Goal: Information Seeking & Learning: Learn about a topic

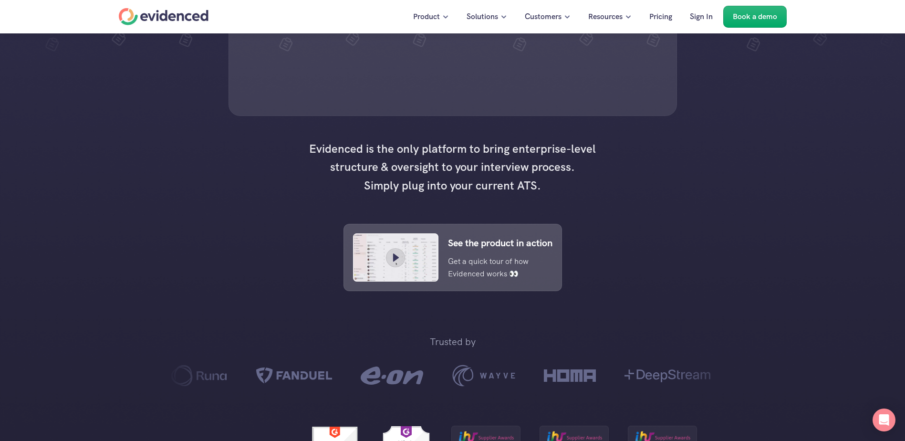
scroll to position [334, 0]
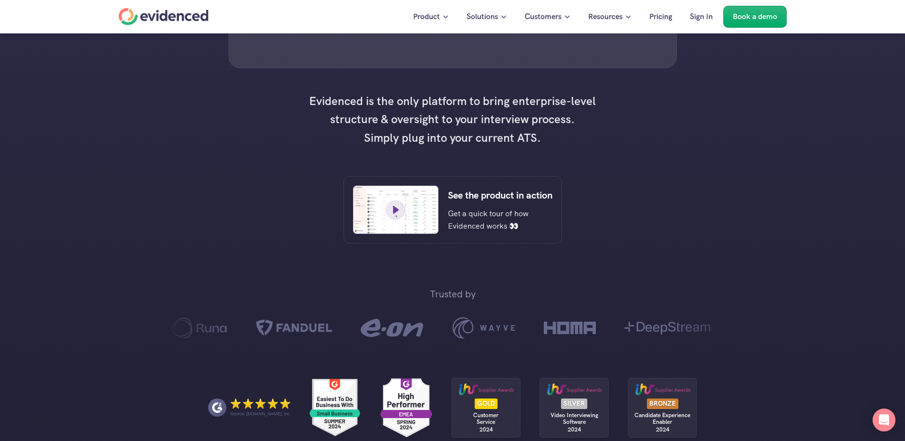
click at [391, 217] on icon at bounding box center [396, 210] width 14 height 14
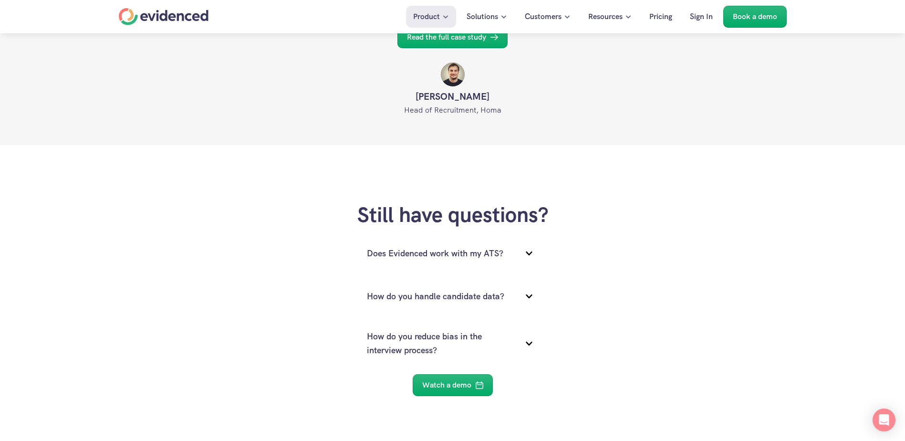
scroll to position [1193, 0]
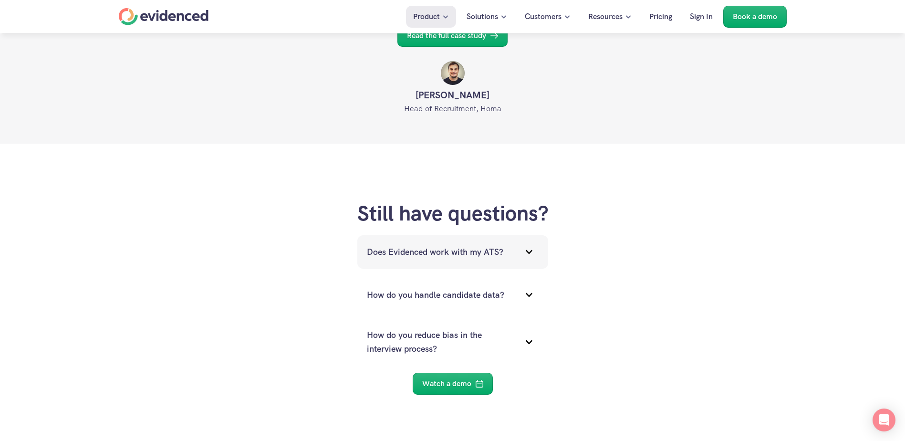
click at [524, 252] on icon at bounding box center [529, 251] width 19 height 19
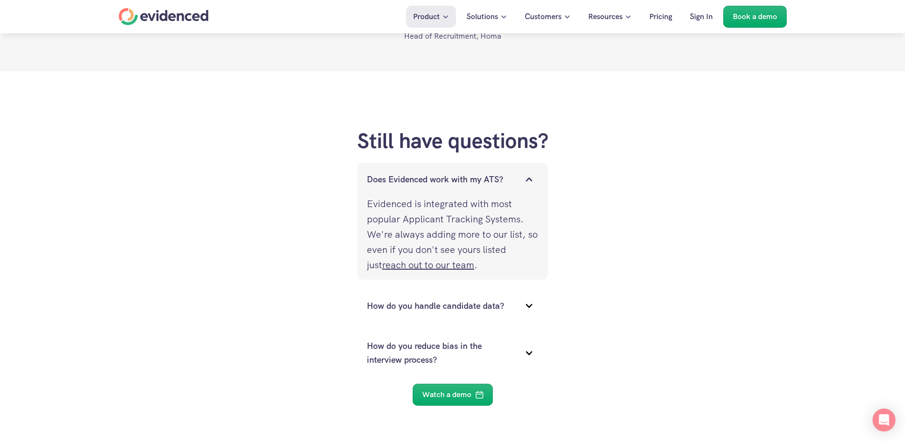
scroll to position [1288, 0]
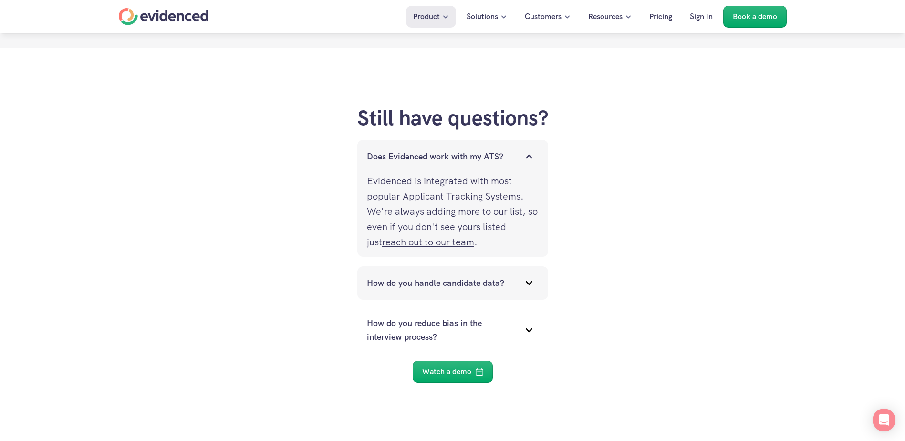
click at [403, 278] on p "How do you handle candidate data?" at bounding box center [441, 283] width 148 height 14
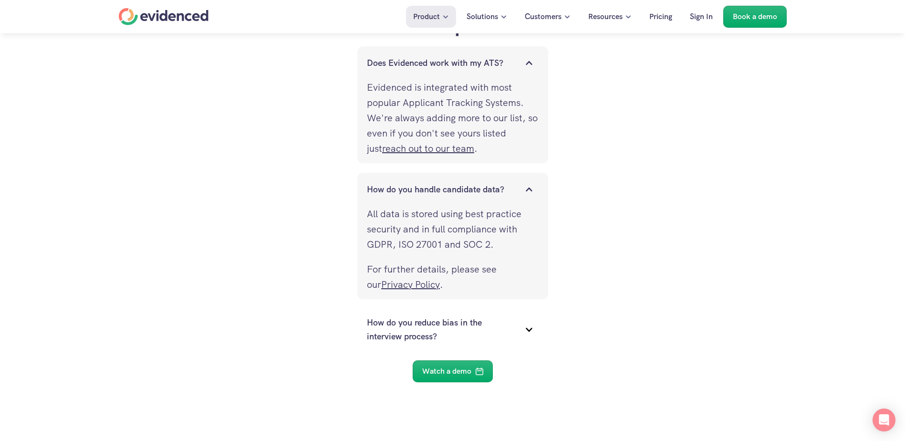
scroll to position [1384, 0]
click at [399, 314] on div "How do you reduce bias in the interview process?" at bounding box center [452, 328] width 191 height 42
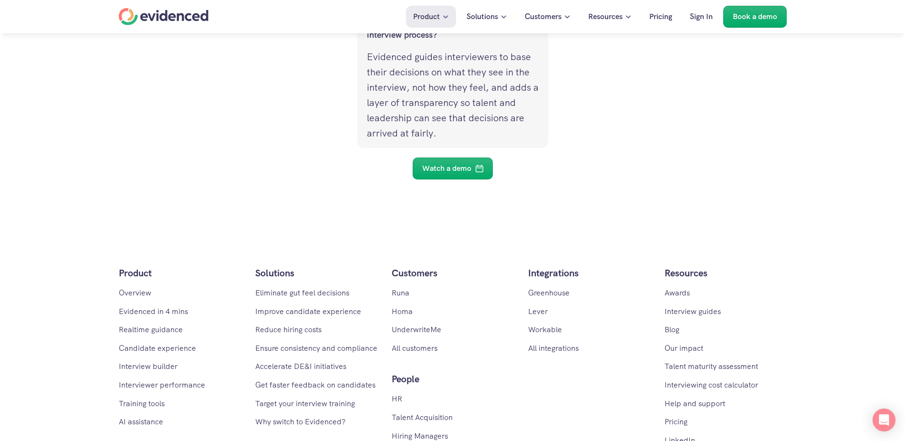
scroll to position [1909, 0]
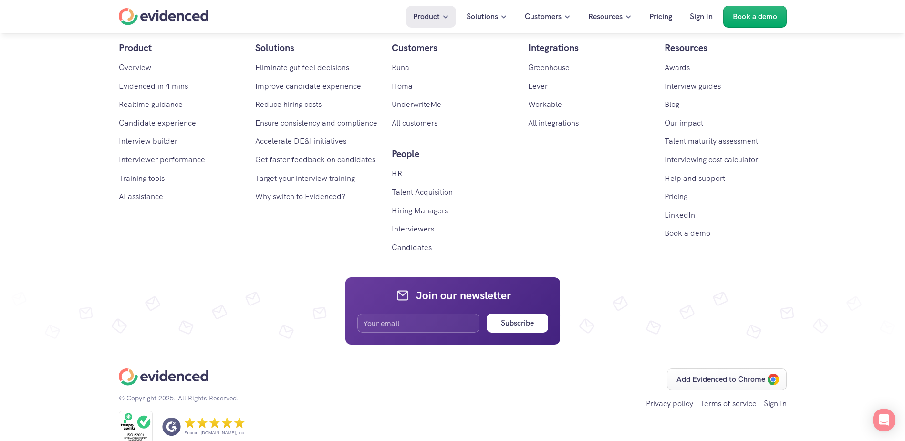
click at [279, 165] on link "Get faster feedback on candidates" at bounding box center [315, 160] width 120 height 10
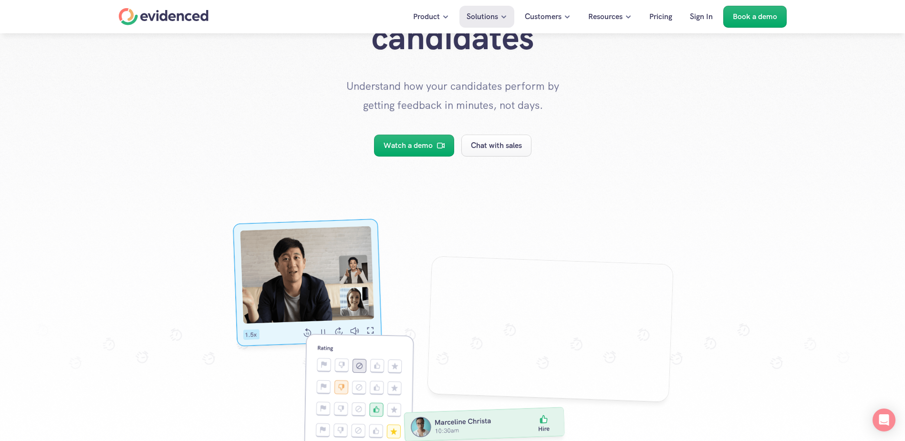
scroll to position [143, 0]
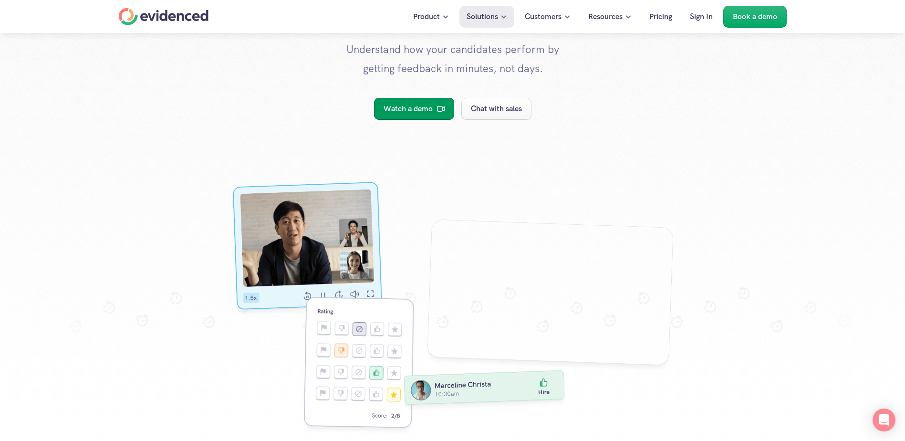
click at [419, 111] on p "Watch a demo" at bounding box center [408, 109] width 49 height 12
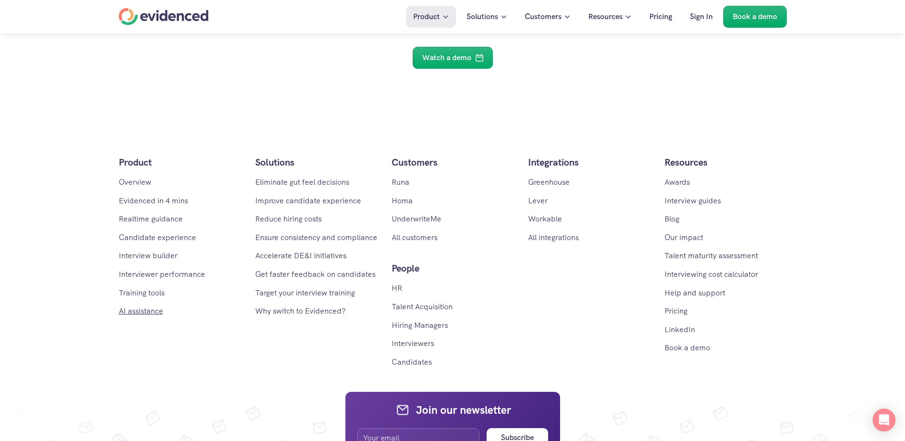
scroll to position [1527, 0]
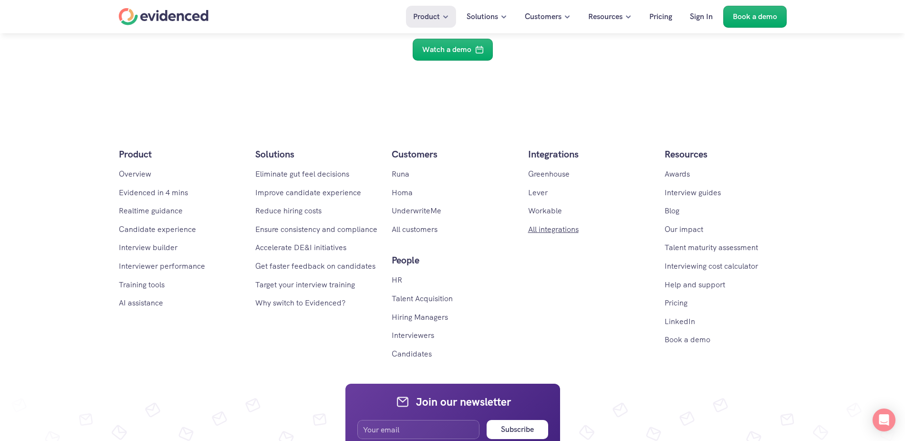
click at [545, 227] on link "All integrations" at bounding box center [553, 229] width 51 height 10
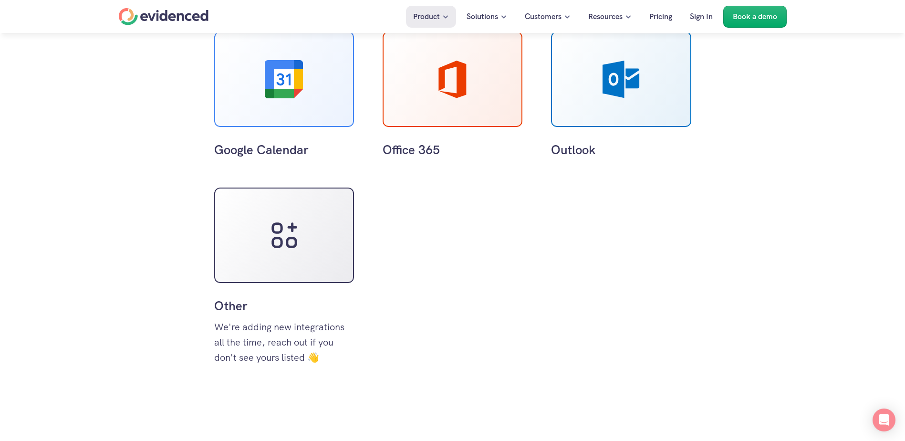
scroll to position [716, 0]
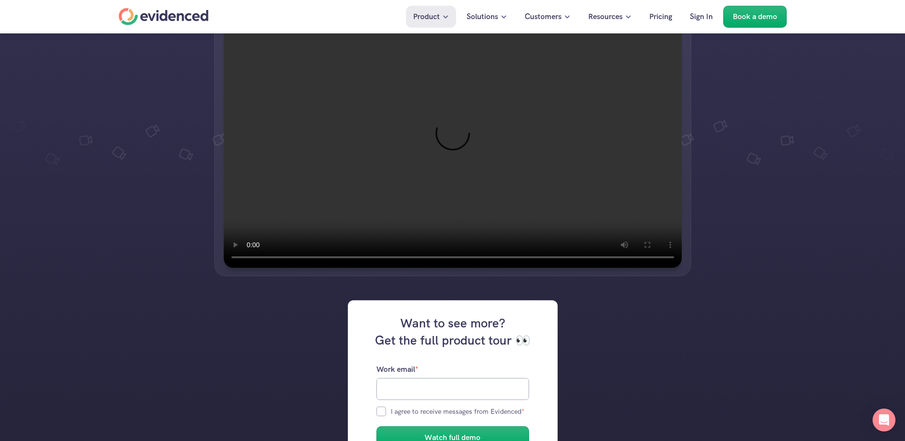
scroll to position [48, 0]
